Goal: Find specific page/section: Find specific page/section

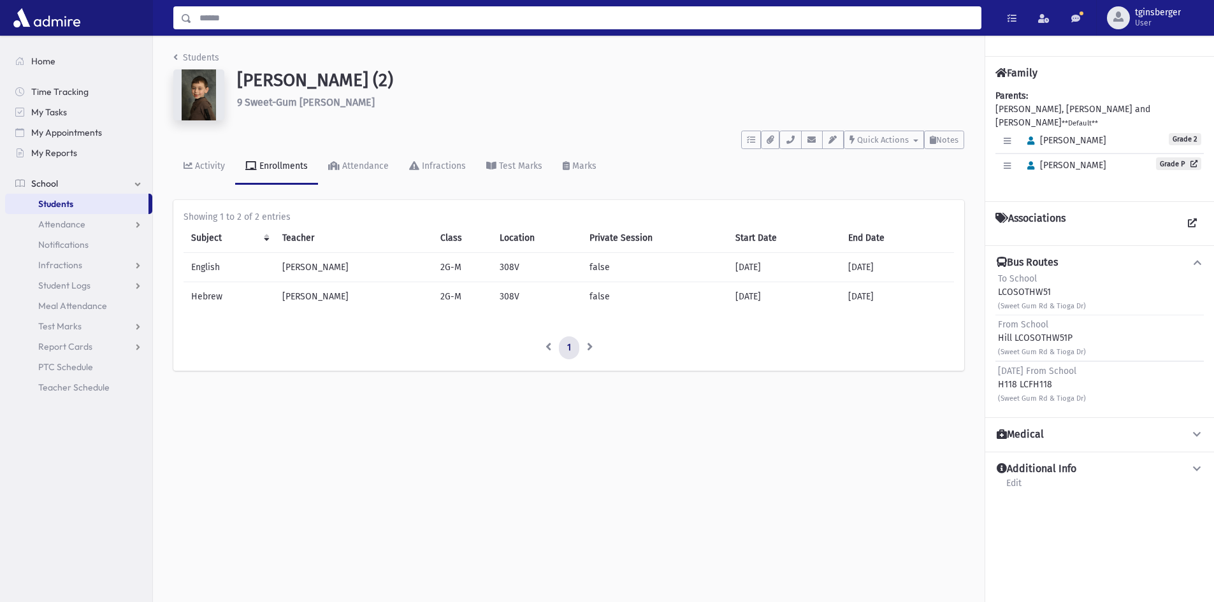
click at [422, 22] on input "Search" at bounding box center [586, 17] width 789 height 23
type input "******"
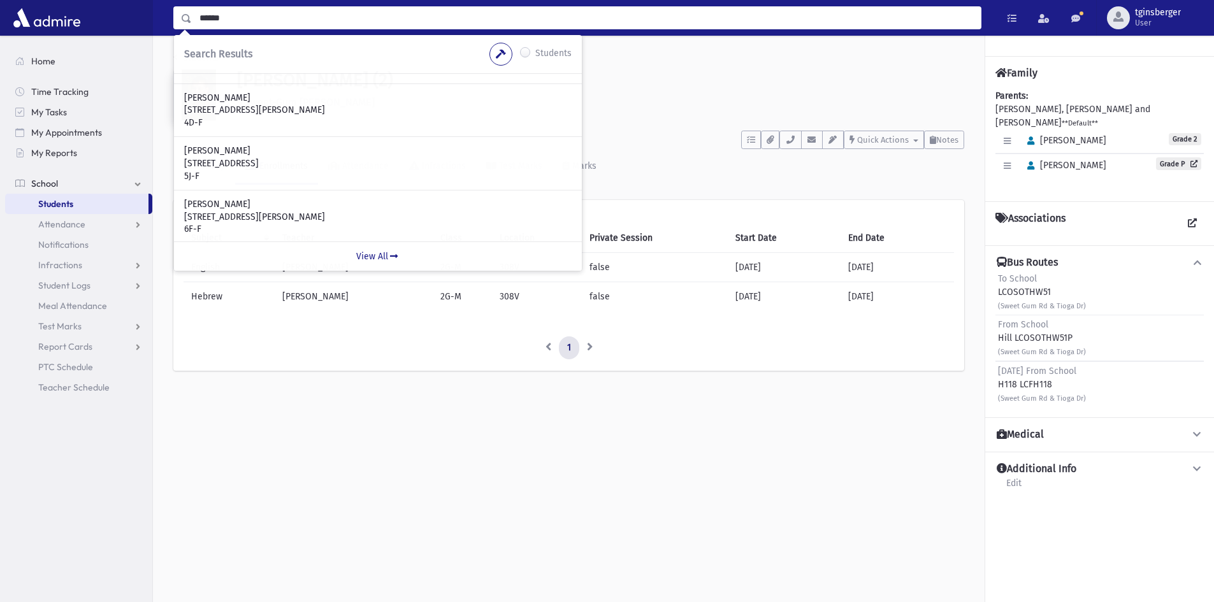
scroll to position [255, 0]
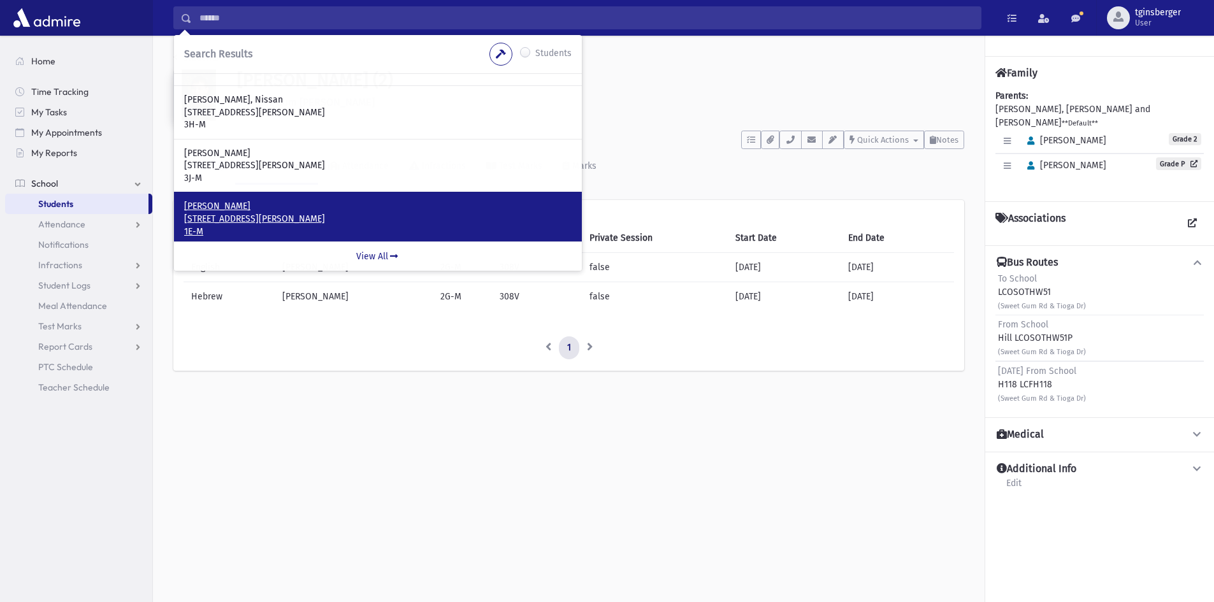
click at [291, 209] on p "[PERSON_NAME]" at bounding box center [377, 206] width 387 height 13
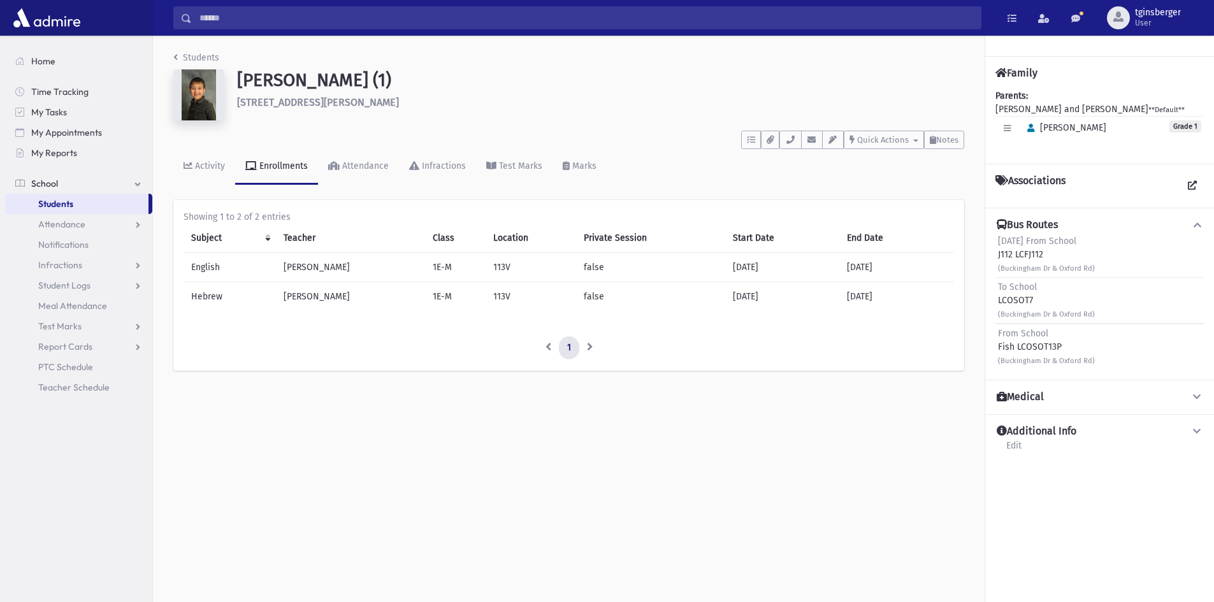
drag, startPoint x: 1036, startPoint y: 301, endPoint x: 988, endPoint y: 297, distance: 48.6
click at [988, 297] on div "Bus Routes [DATE] From School J112 LCFJ112 (Buckingham Dr & Oxford Rd) To Schoo…" at bounding box center [1099, 294] width 229 height 172
copy div "LCOSOT7"
click at [73, 206] on span "Students" at bounding box center [55, 203] width 35 height 11
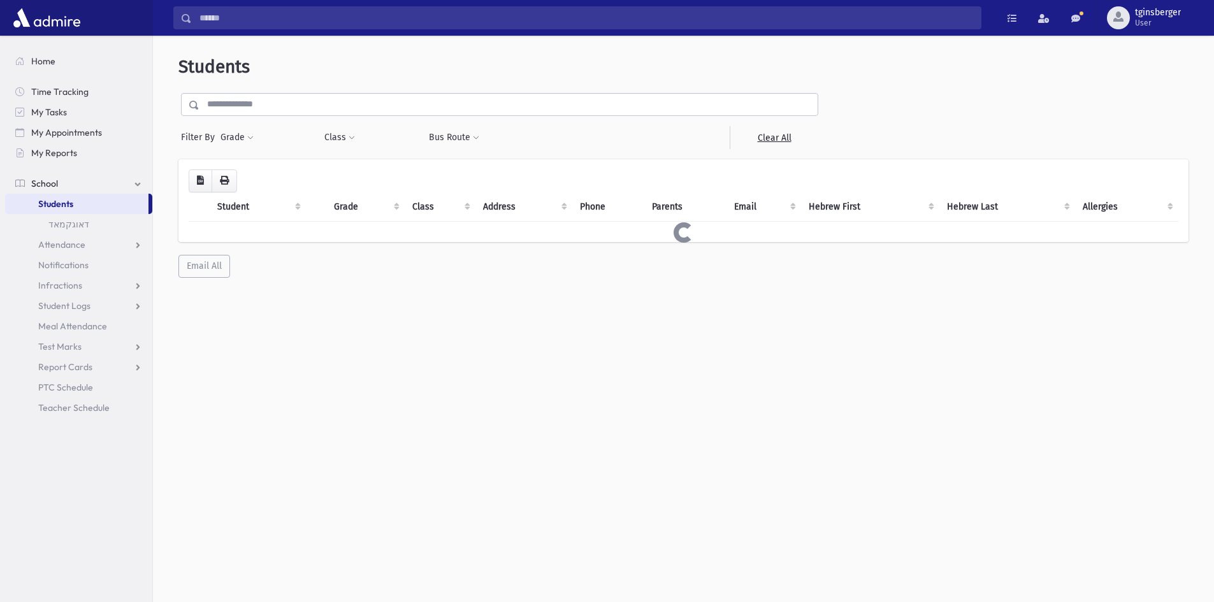
select select
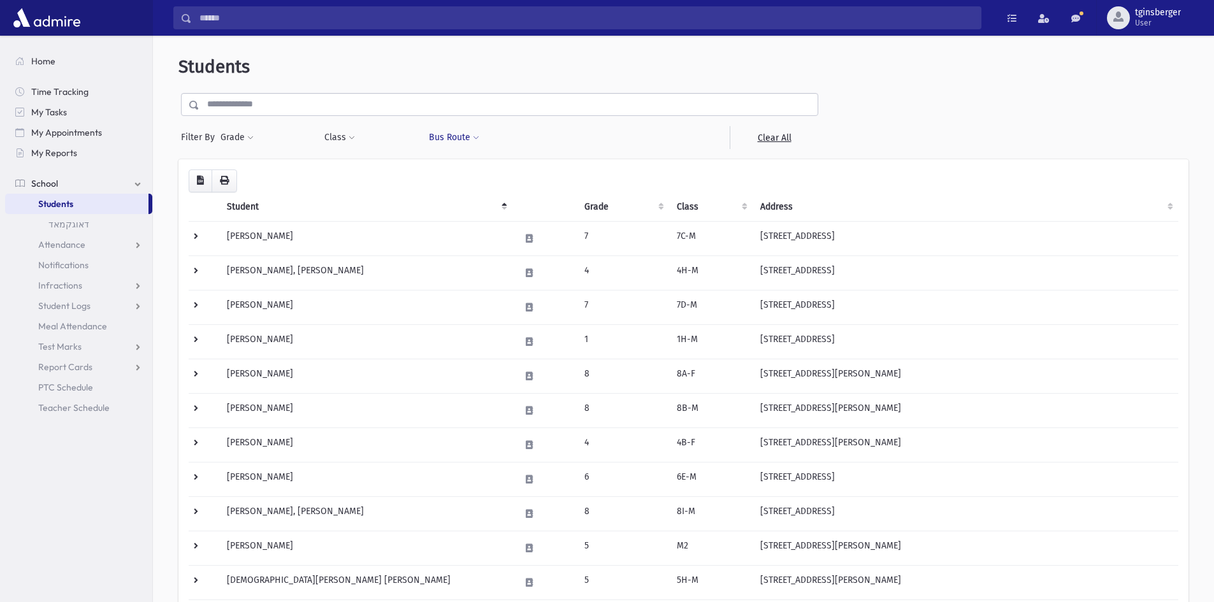
click at [453, 131] on button "Bus Route" at bounding box center [454, 137] width 52 height 23
drag, startPoint x: 489, startPoint y: 161, endPoint x: 489, endPoint y: 170, distance: 9.6
click at [489, 165] on span at bounding box center [504, 172] width 143 height 23
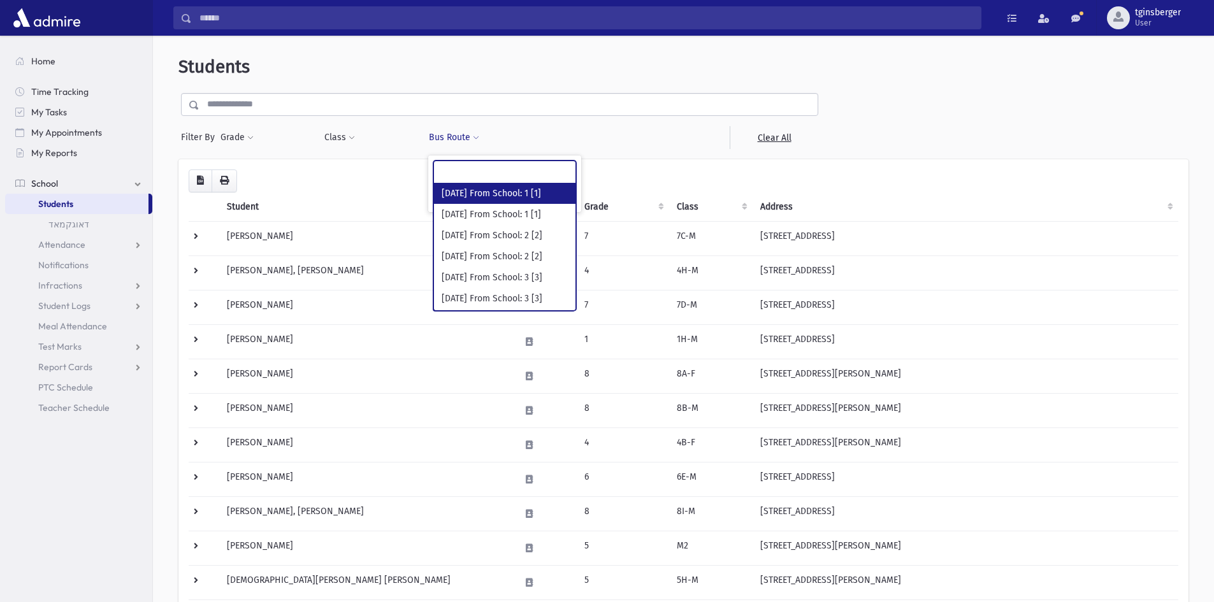
paste input "*******"
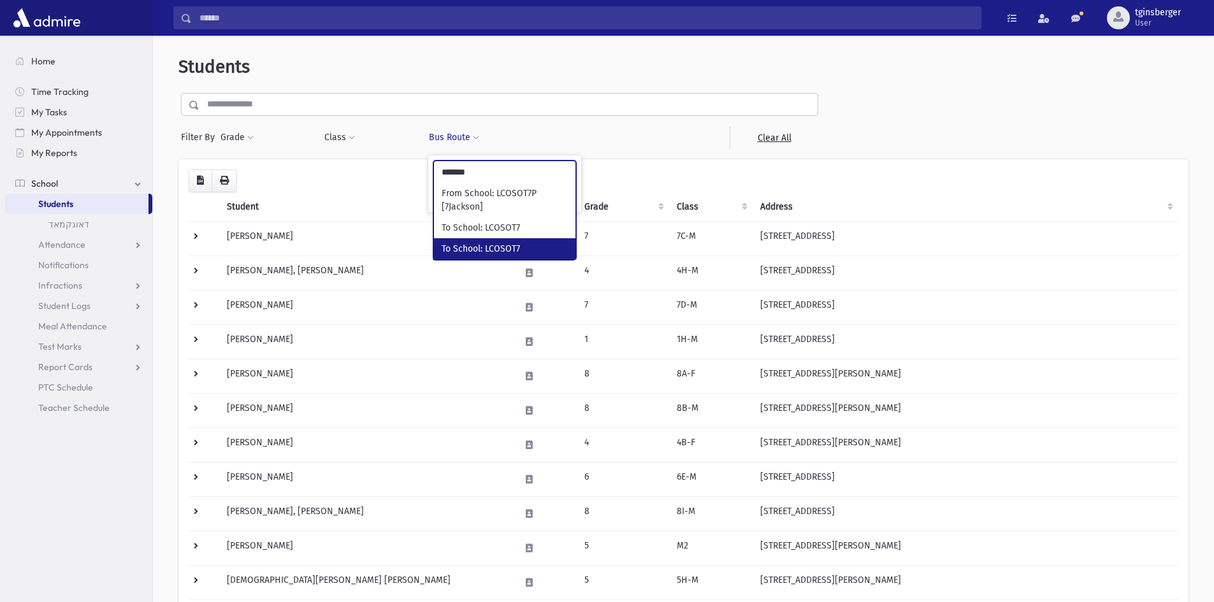
type input "*******"
drag, startPoint x: 500, startPoint y: 214, endPoint x: 499, endPoint y: 227, distance: 13.4
select select "****"
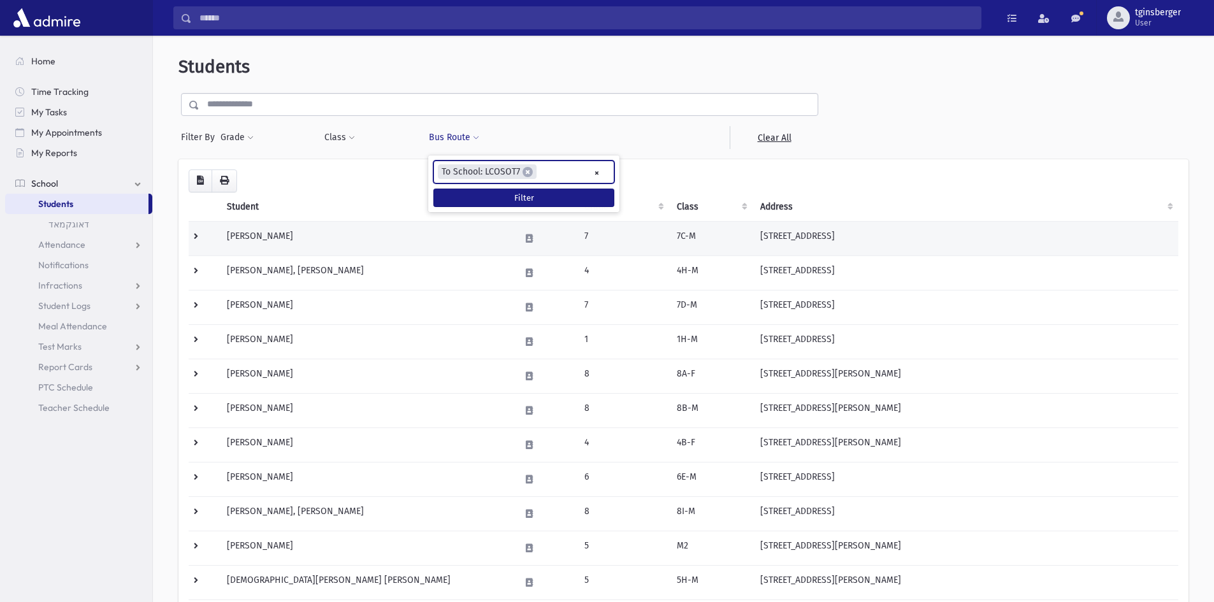
scroll to position [4863, 0]
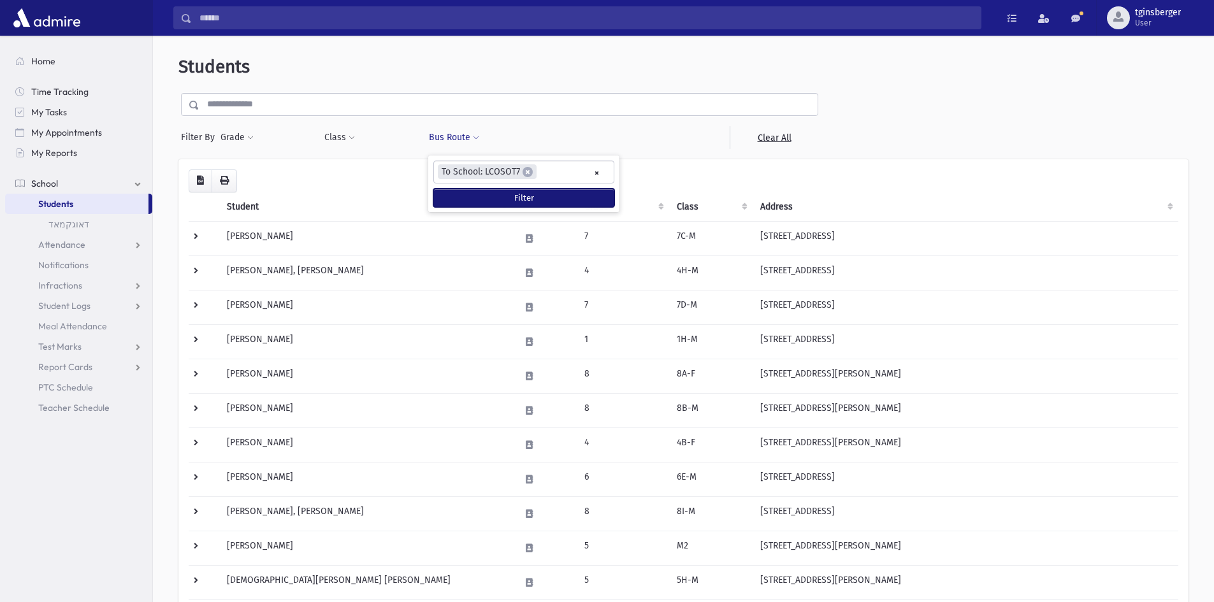
click at [503, 206] on button "Filter" at bounding box center [523, 198] width 181 height 18
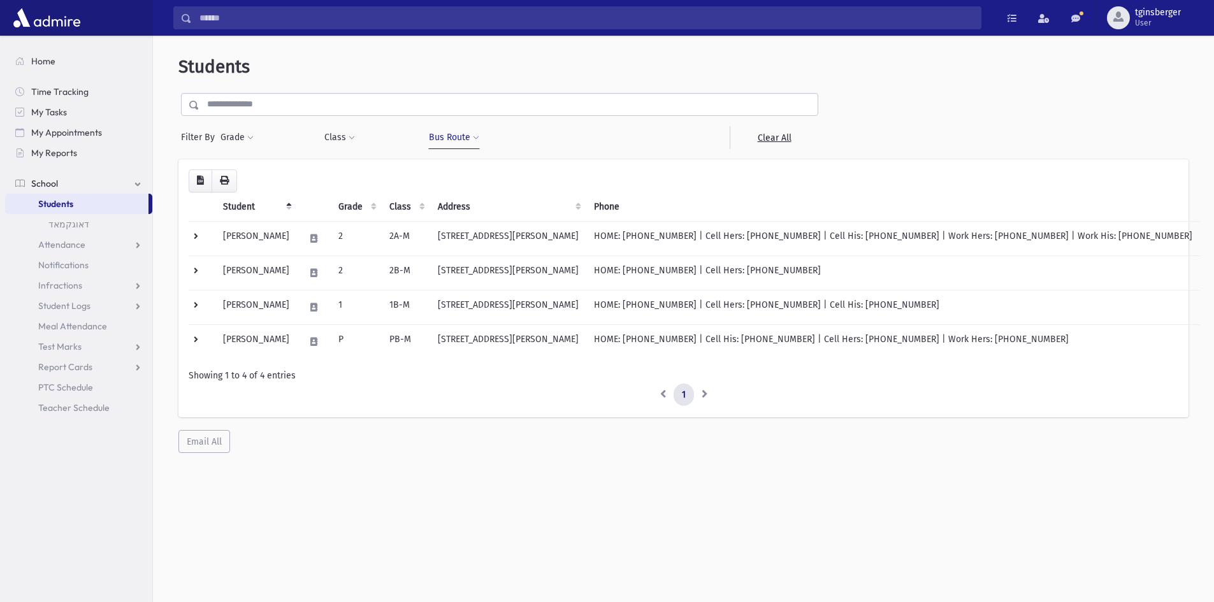
click at [454, 133] on button "Bus Route" at bounding box center [454, 137] width 52 height 23
click at [543, 176] on input "search" at bounding box center [543, 172] width 7 height 13
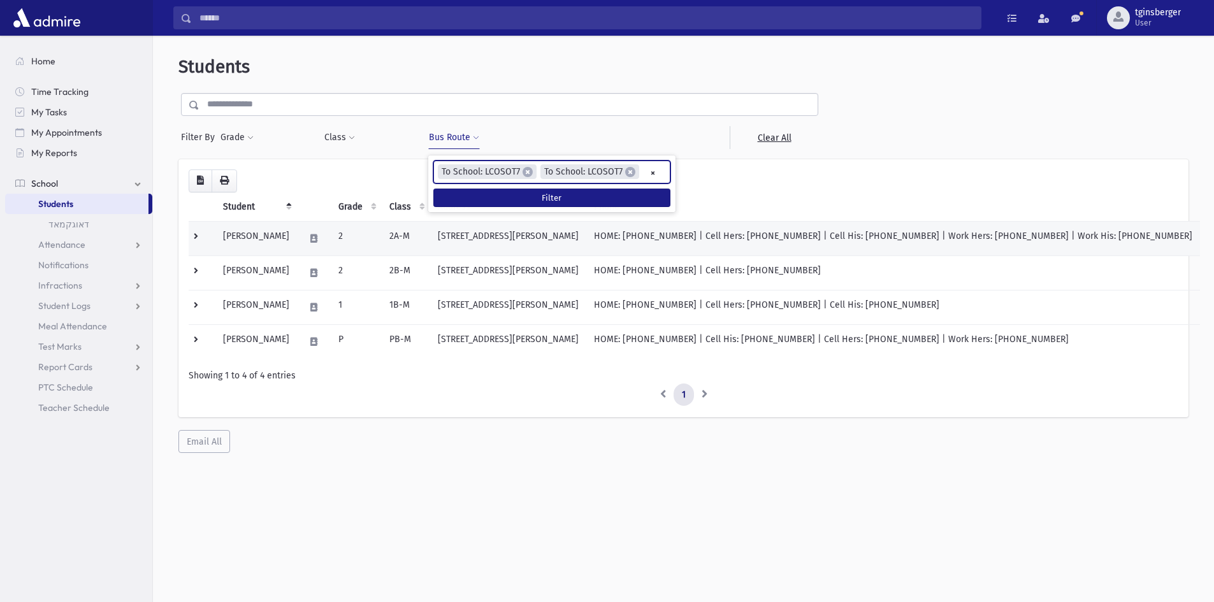
scroll to position [4863, 0]
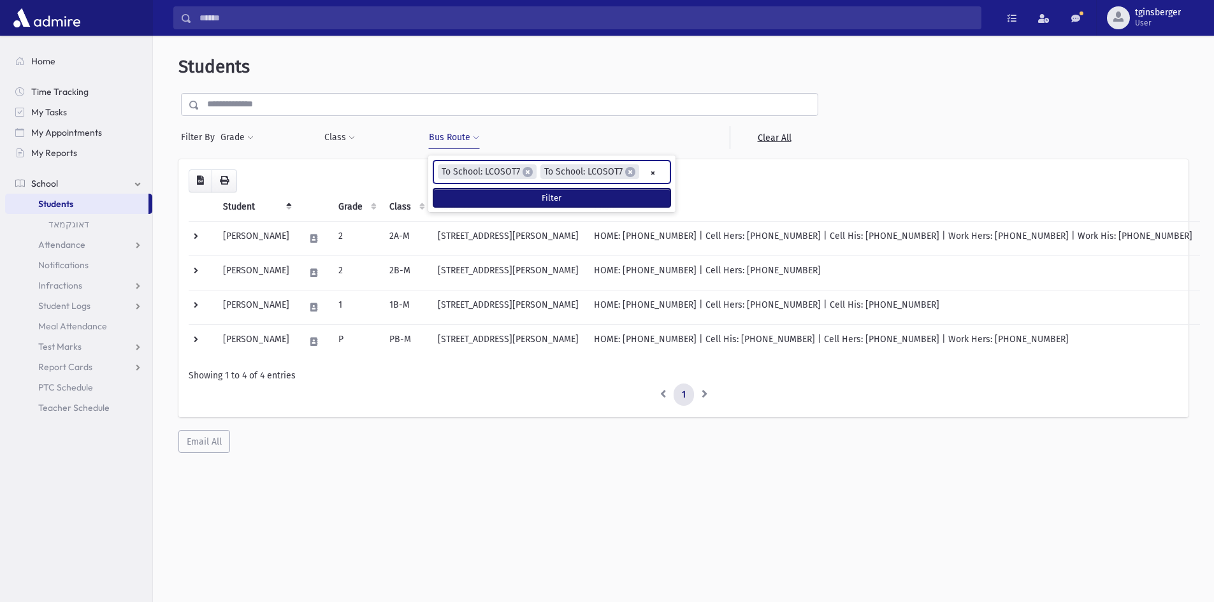
click at [529, 196] on button "Filter" at bounding box center [551, 198] width 237 height 18
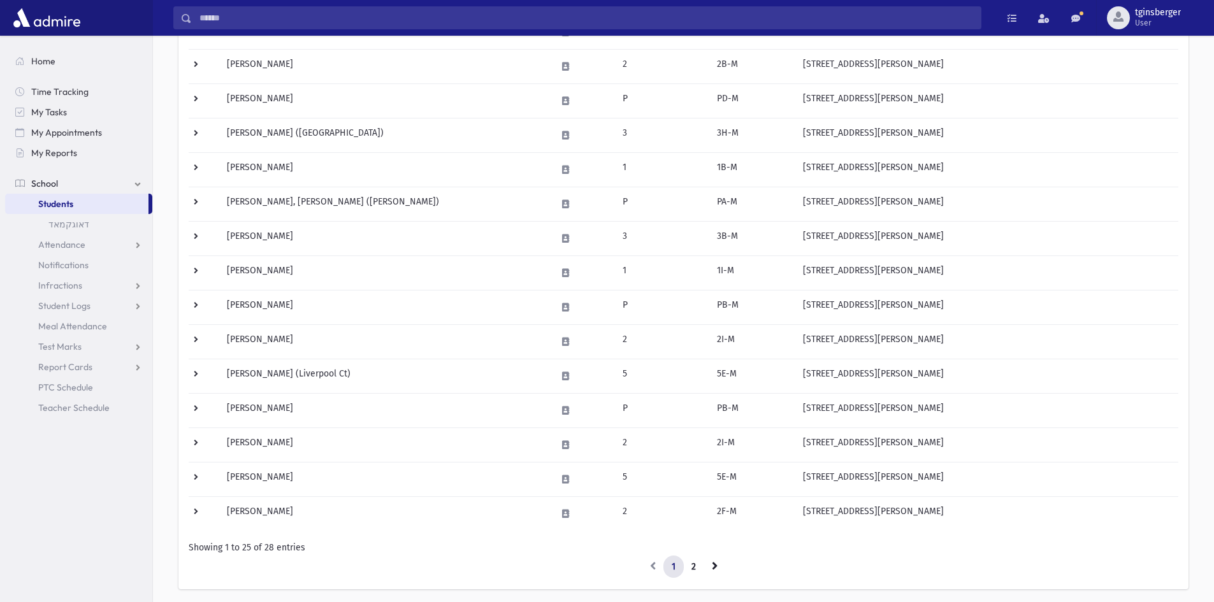
scroll to position [573, 0]
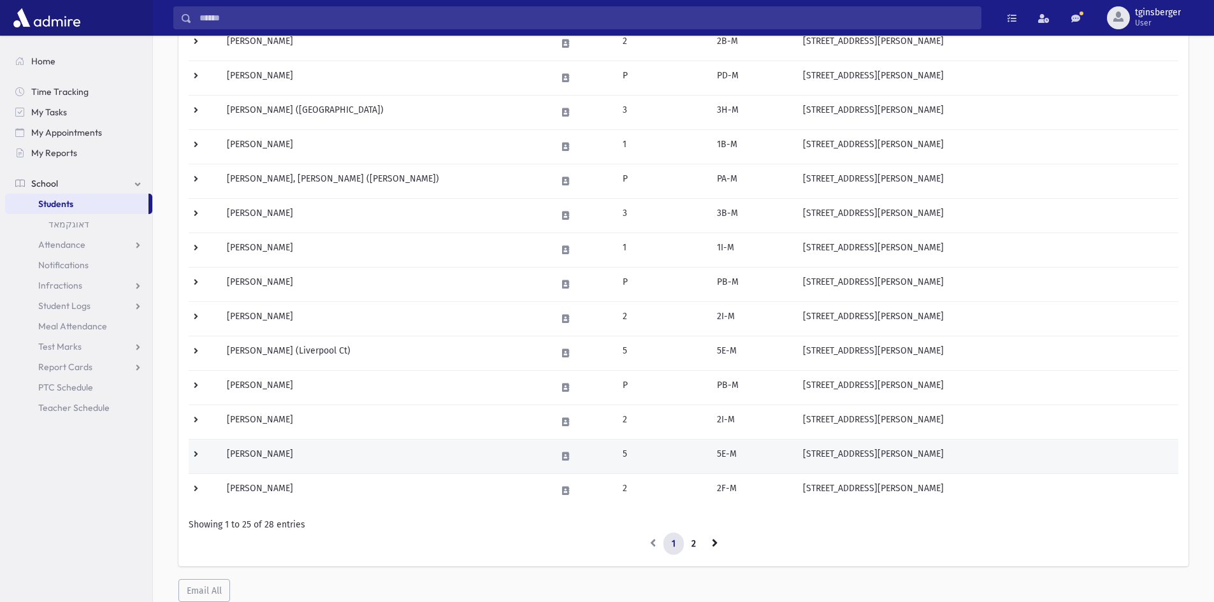
click at [280, 455] on td "[PERSON_NAME]" at bounding box center [383, 456] width 329 height 34
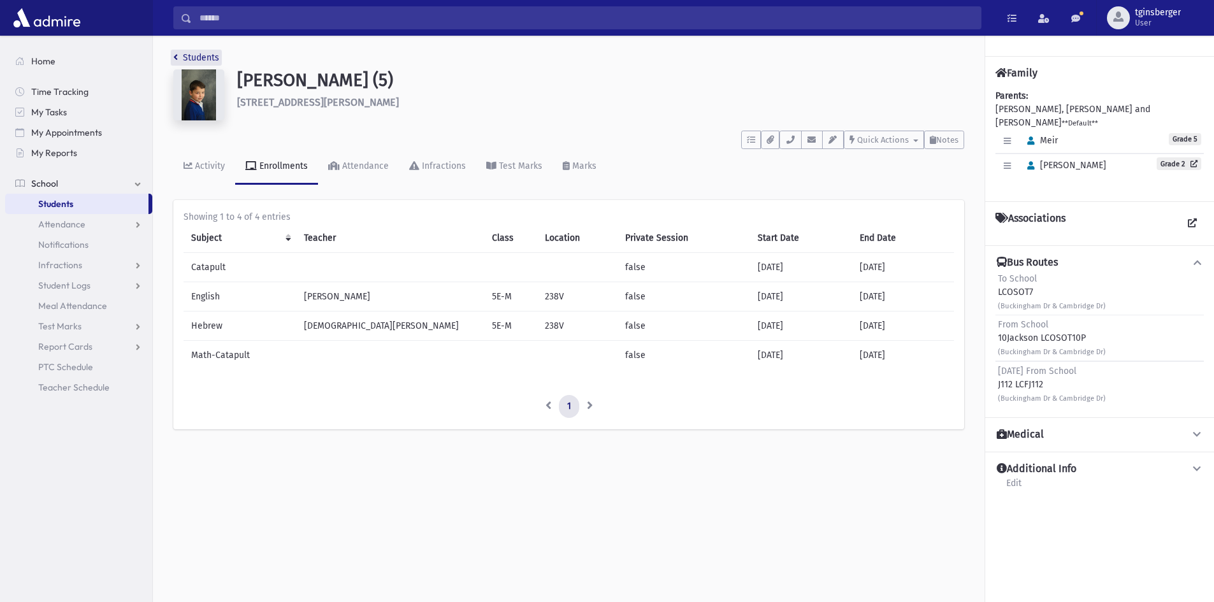
click at [180, 62] on link "Students" at bounding box center [196, 57] width 46 height 11
